Goal: Information Seeking & Learning: Learn about a topic

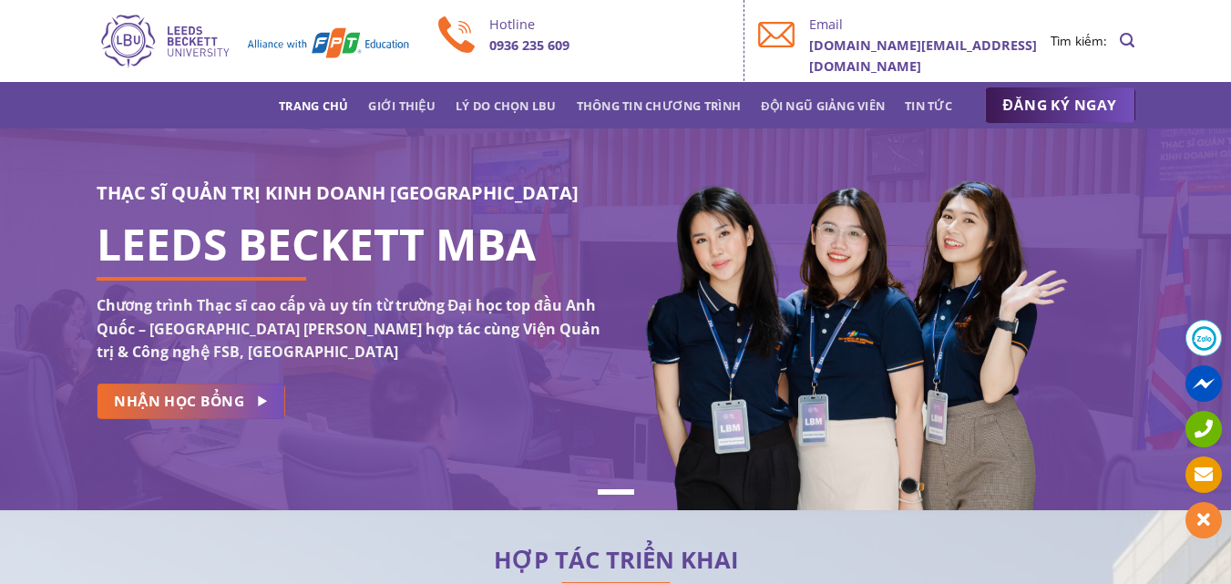
click at [660, 122] on div "Trang chủ Giới thiệu Lý do chọn LBU Thông tin chương trình Đội ngũ giảng viên T…" at bounding box center [616, 105] width 1066 height 36
click at [671, 104] on link "Thông tin chương trình" at bounding box center [659, 105] width 165 height 33
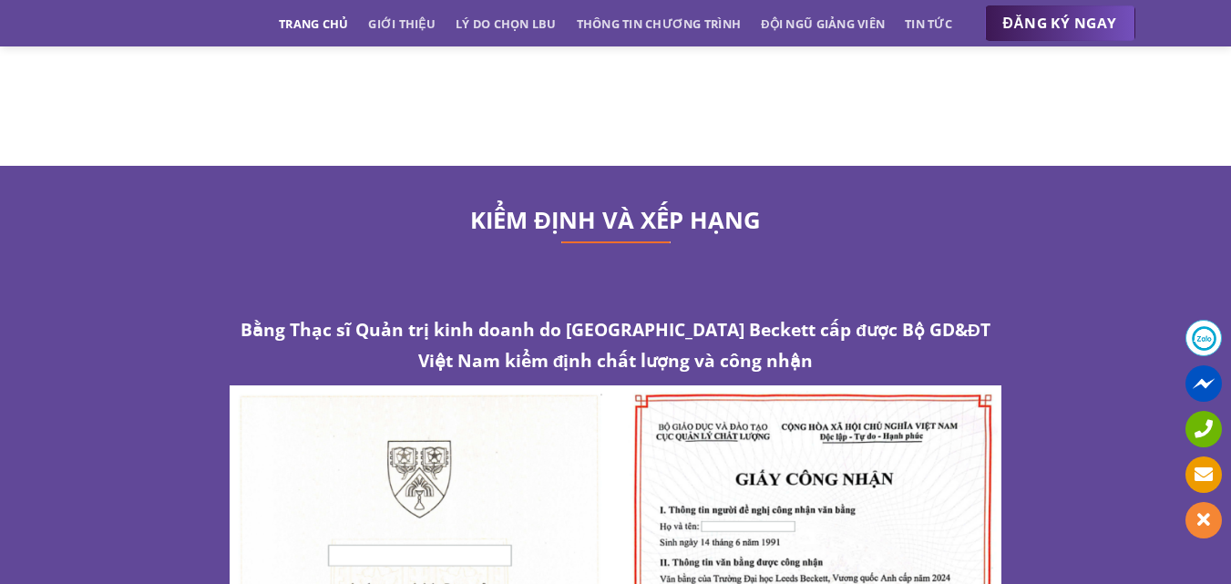
scroll to position [9149, 0]
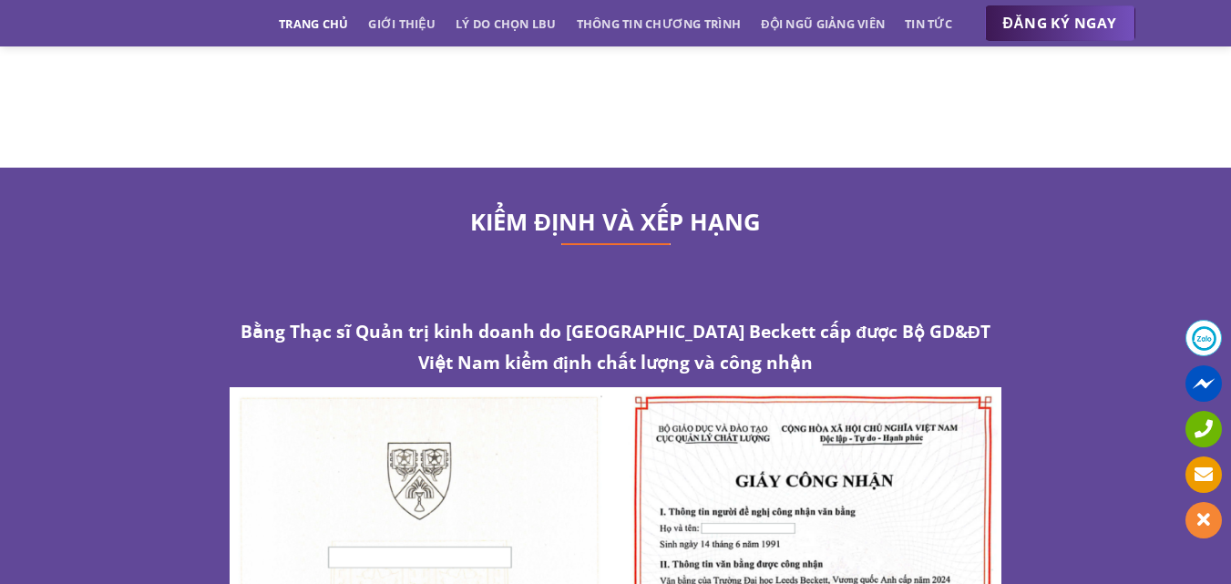
drag, startPoint x: 743, startPoint y: 253, endPoint x: 900, endPoint y: 284, distance: 160.7
click at [900, 314] on h2 "Bằng Thạc sĩ Quản trị kinh doanh do [GEOGRAPHIC_DATA] Beckett cấp được Bộ GD&ĐT…" at bounding box center [616, 344] width 773 height 61
click at [939, 314] on h2 "Bằng Thạc sĩ Quản trị kinh doanh do [GEOGRAPHIC_DATA] Beckett cấp được Bộ GD&ĐT…" at bounding box center [616, 344] width 773 height 61
click at [680, 319] on strong "Bằng Thạc sĩ Quản trị kinh doanh do [GEOGRAPHIC_DATA] Beckett cấp được Bộ GD&ĐT…" at bounding box center [616, 346] width 750 height 55
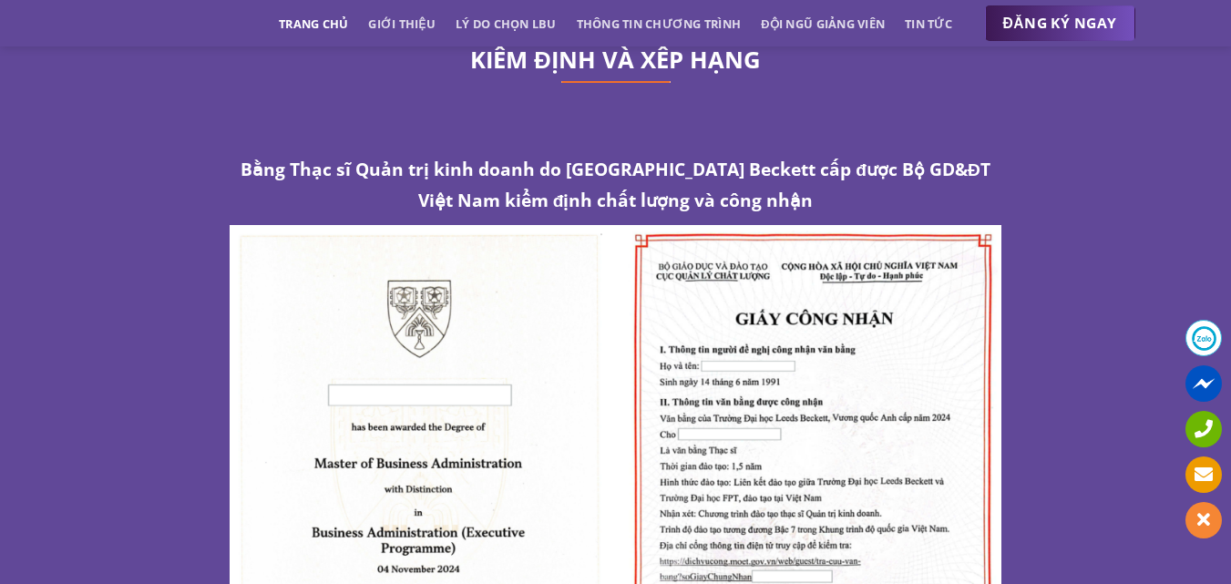
scroll to position [9332, 0]
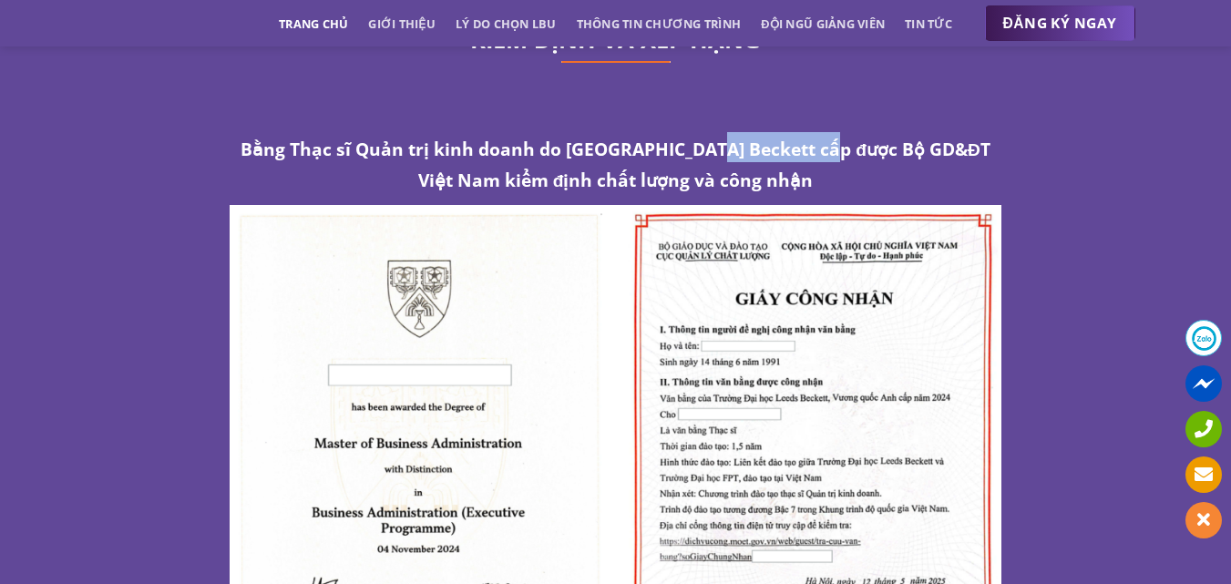
drag, startPoint x: 694, startPoint y: 78, endPoint x: 814, endPoint y: 87, distance: 119.7
click at [814, 137] on strong "Bằng Thạc sĩ Quản trị kinh doanh do [GEOGRAPHIC_DATA] Beckett cấp được Bộ GD&ĐT…" at bounding box center [616, 164] width 750 height 55
copy strong "Leeds Beckett"
click at [154, 326] on div "Bằng Thạc sĩ Quản trị kinh doanh do [GEOGRAPHIC_DATA] Beckett cấp được Bộ GD&ĐT…" at bounding box center [616, 447] width 1066 height 630
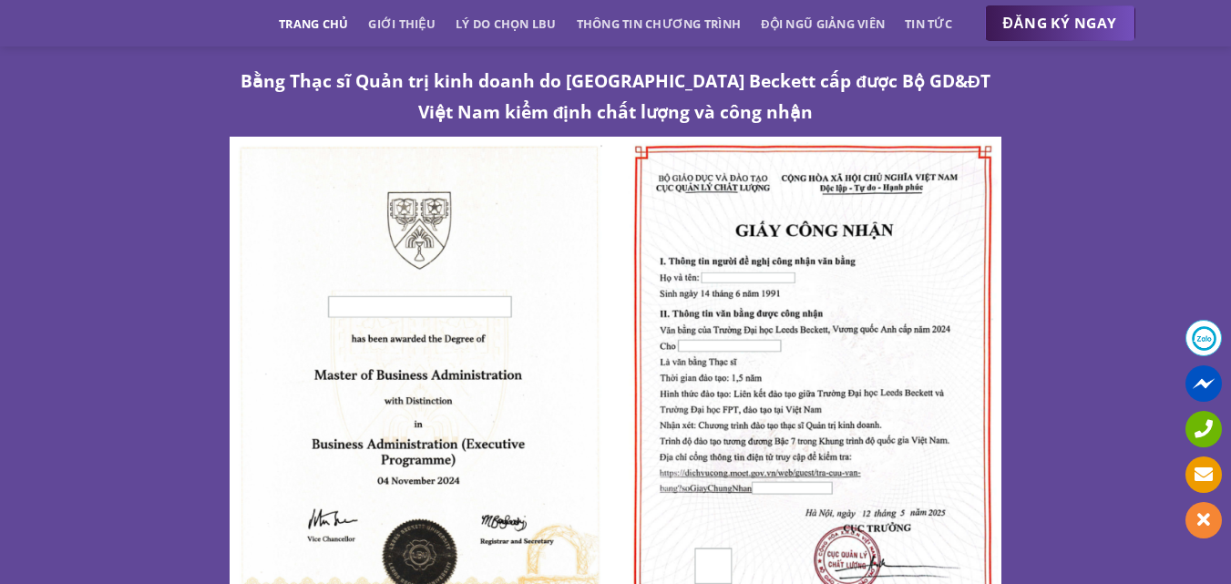
scroll to position [9423, 0]
